Goal: Check status: Check status

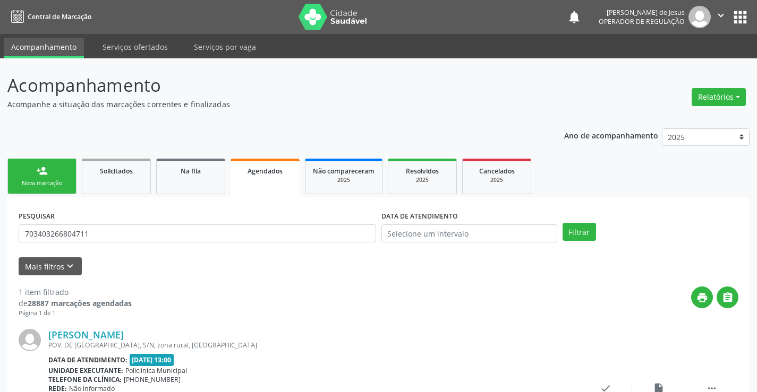
click at [279, 173] on span "Agendados" at bounding box center [264, 171] width 35 height 9
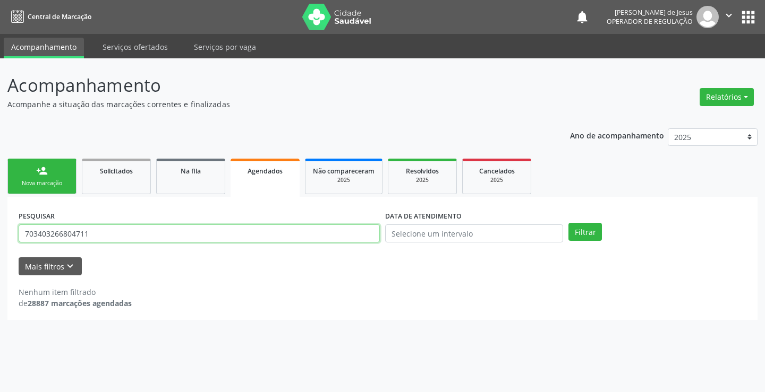
click at [270, 230] on input "703403266804711" at bounding box center [199, 234] width 361 height 18
type input "7"
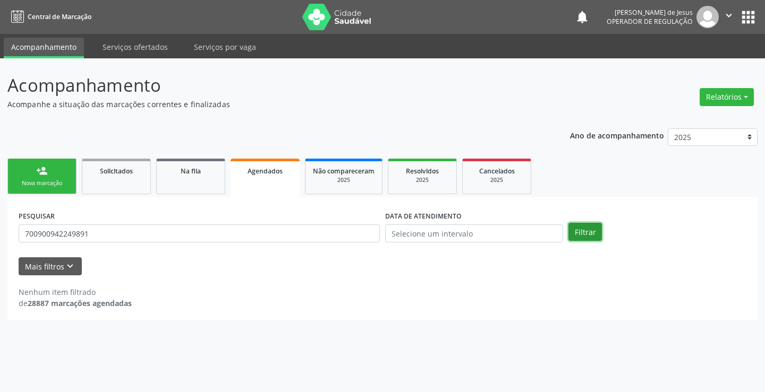
click at [586, 236] on button "Filtrar" at bounding box center [584, 232] width 33 height 18
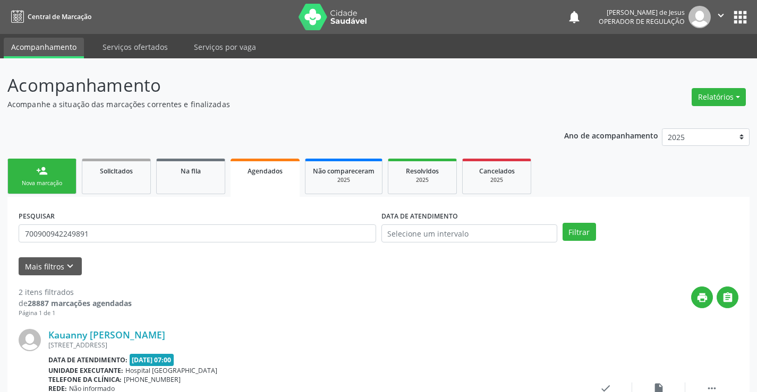
click at [258, 167] on span "Agendados" at bounding box center [264, 171] width 35 height 9
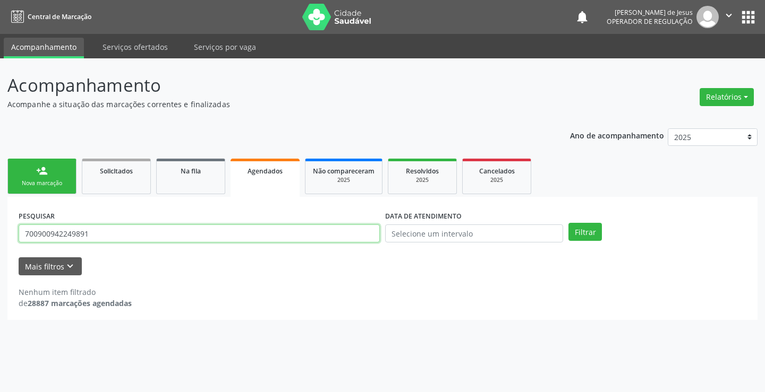
click at [219, 227] on input "700900942249891" at bounding box center [199, 234] width 361 height 18
type input "7"
type input "701406604595438"
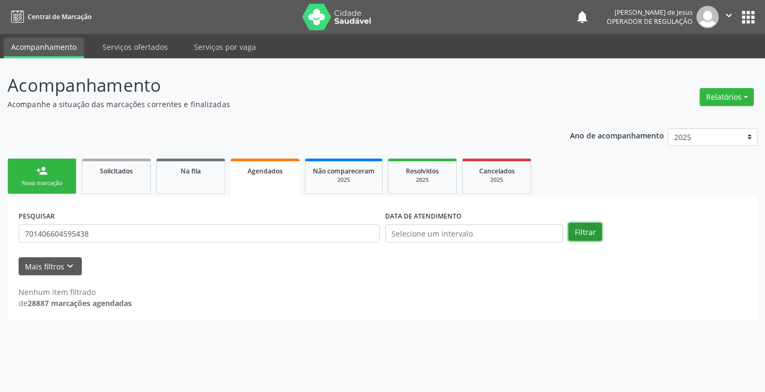
click at [592, 227] on button "Filtrar" at bounding box center [584, 232] width 33 height 18
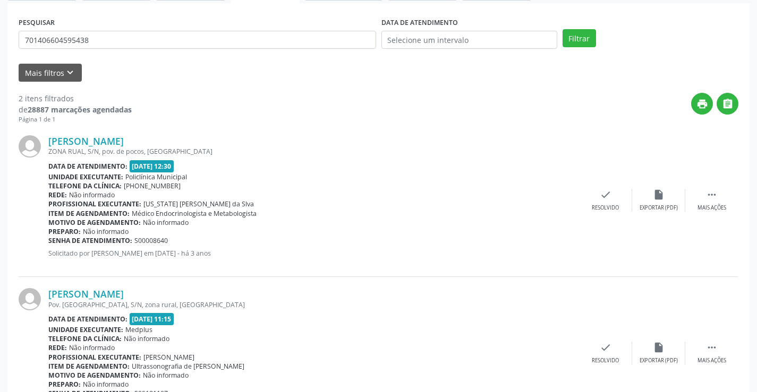
scroll to position [250, 0]
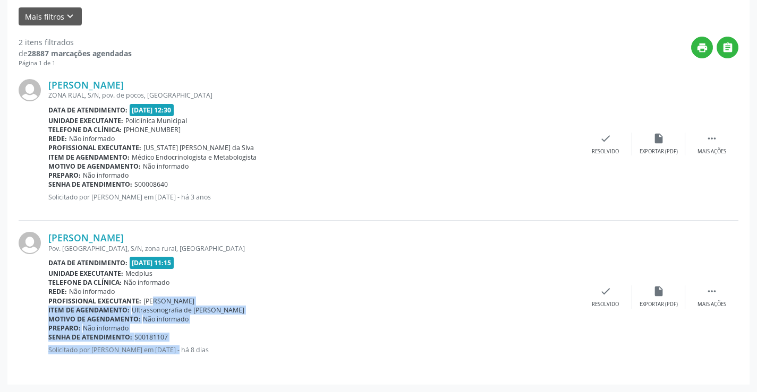
drag, startPoint x: 143, startPoint y: 301, endPoint x: 155, endPoint y: 362, distance: 61.7
click at [155, 362] on div "[PERSON_NAME] Pov. [GEOGRAPHIC_DATA], S/N, zona rural, [GEOGRAPHIC_DATA] Data d…" at bounding box center [313, 297] width 531 height 130
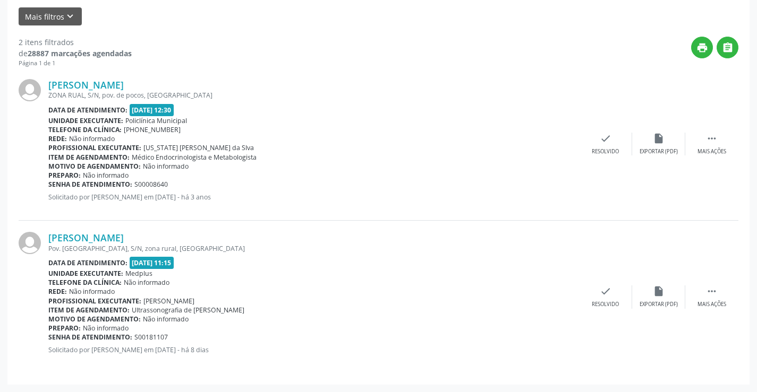
click at [190, 364] on div "[PERSON_NAME] Pov. [GEOGRAPHIC_DATA], S/N, zona rural, [GEOGRAPHIC_DATA] Data d…" at bounding box center [379, 297] width 720 height 152
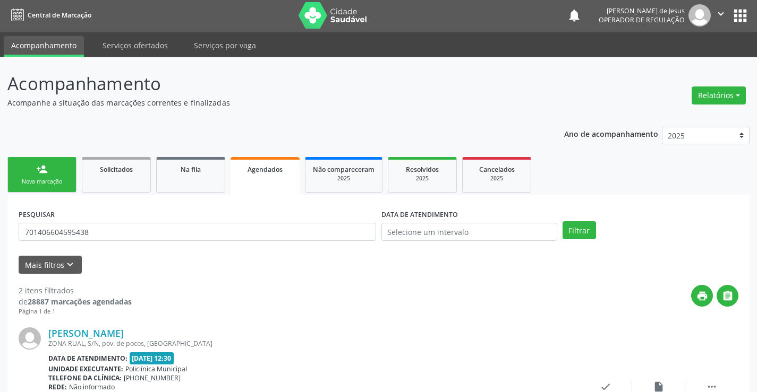
scroll to position [0, 0]
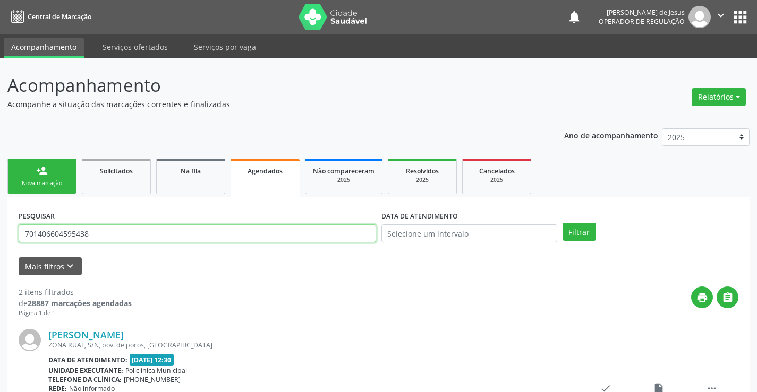
click at [159, 235] on input "701406604595438" at bounding box center [197, 234] width 357 height 18
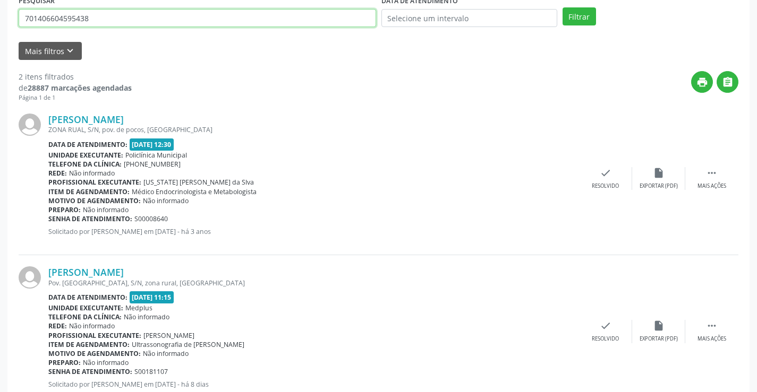
scroll to position [197, 0]
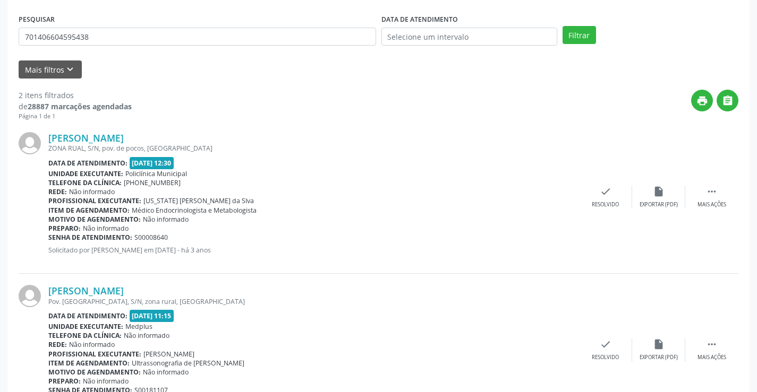
click at [156, 46] on div "PESQUISAR 701406604595438" at bounding box center [197, 31] width 363 height 41
click at [157, 46] on div "PESQUISAR 701406604595438" at bounding box center [197, 31] width 363 height 41
click at [160, 39] on input "701406604595438" at bounding box center [197, 37] width 357 height 18
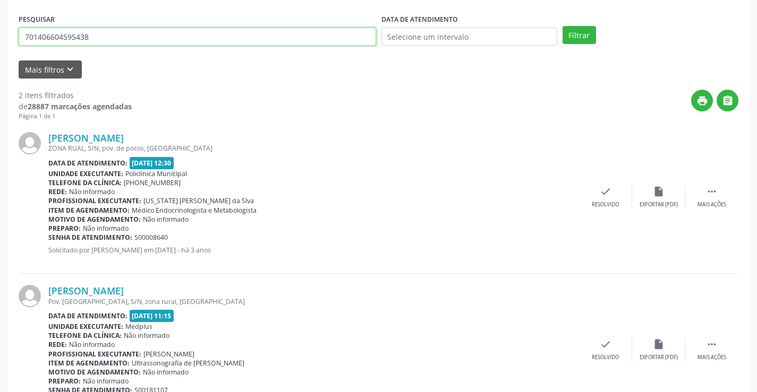
click at [160, 39] on input "701406604595438" at bounding box center [197, 37] width 357 height 18
click at [562, 26] on button "Filtrar" at bounding box center [578, 35] width 33 height 18
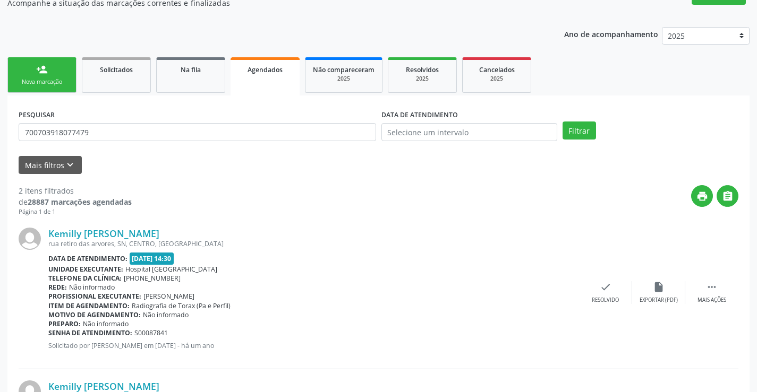
scroll to position [0, 0]
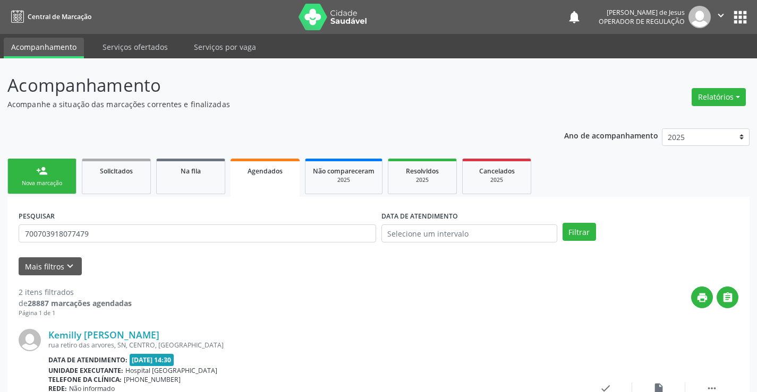
click at [269, 166] on div "Agendados" at bounding box center [265, 170] width 54 height 11
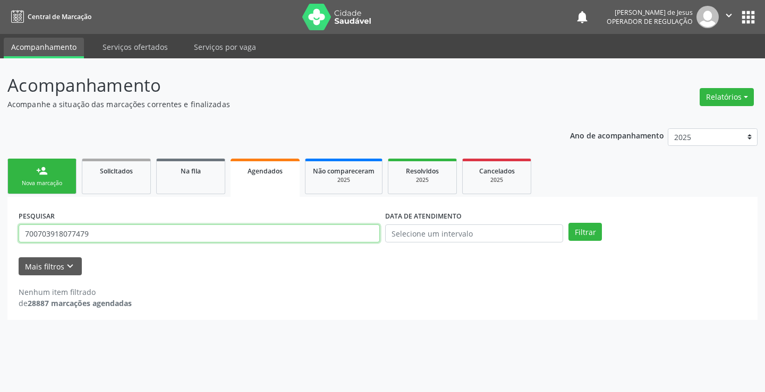
click at [212, 241] on input "700703918077479" at bounding box center [199, 234] width 361 height 18
type input "7"
type input "[PERSON_NAME]"
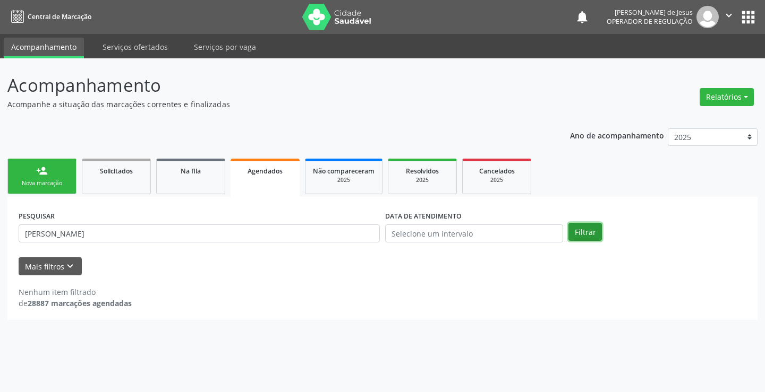
click at [592, 230] on button "Filtrar" at bounding box center [584, 232] width 33 height 18
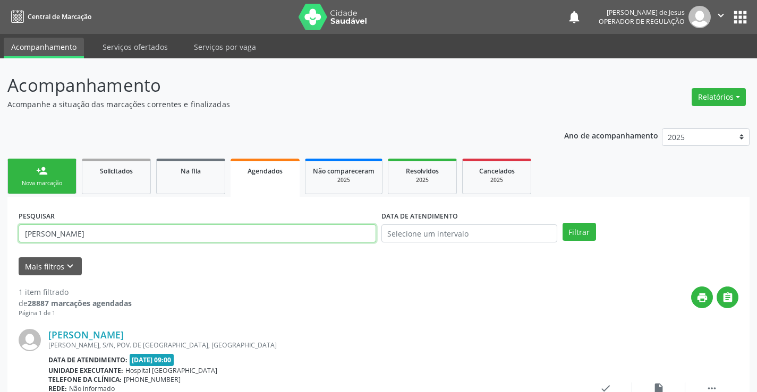
click at [180, 230] on input "[PERSON_NAME]" at bounding box center [197, 234] width 357 height 18
click at [562, 223] on button "Filtrar" at bounding box center [578, 232] width 33 height 18
click at [272, 172] on span "Agendados" at bounding box center [264, 171] width 35 height 9
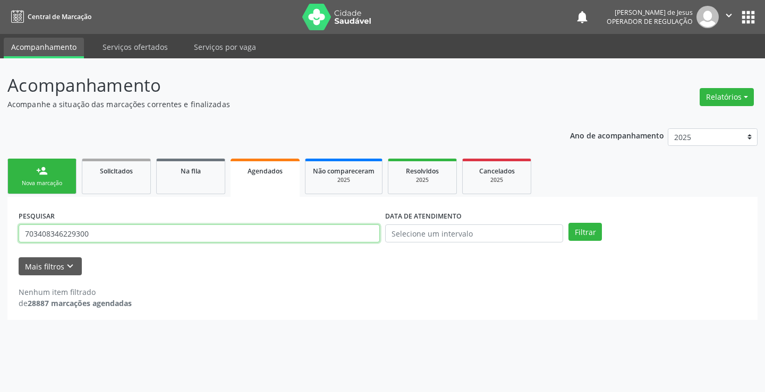
click at [267, 240] on input "703408346229300" at bounding box center [199, 234] width 361 height 18
type input "7"
type input "702005377069286"
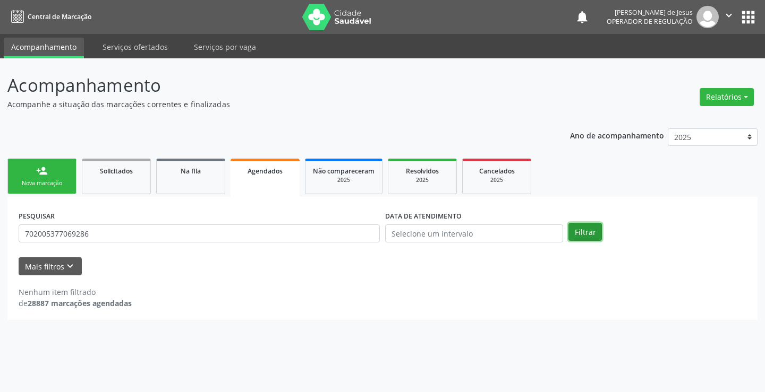
click at [592, 235] on button "Filtrar" at bounding box center [584, 232] width 33 height 18
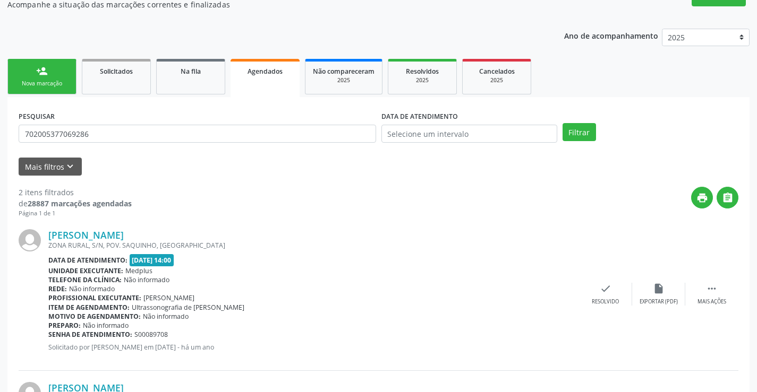
scroll to position [259, 0]
